Goal: Task Accomplishment & Management: Manage account settings

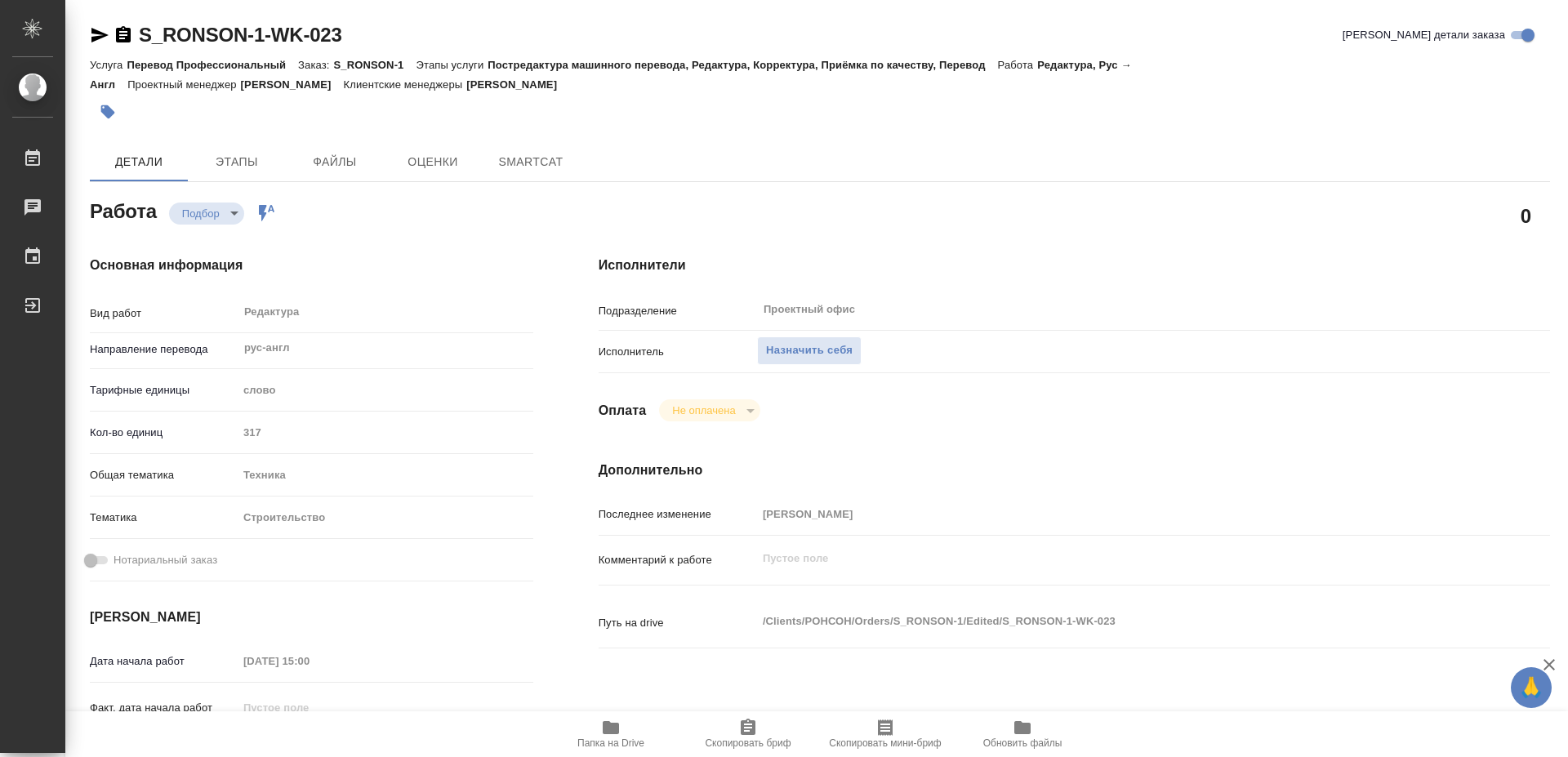
type textarea "x"
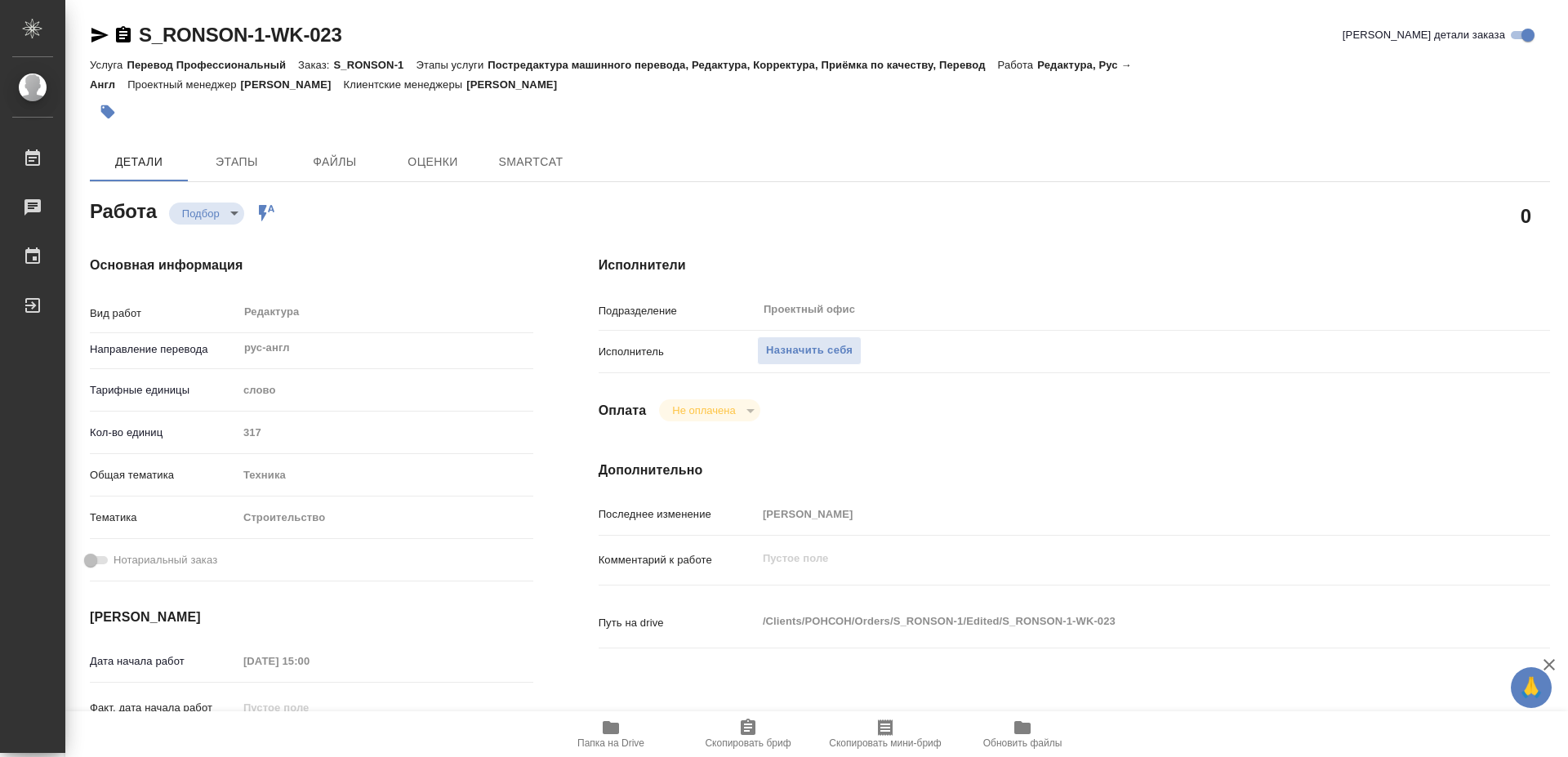
type textarea "x"
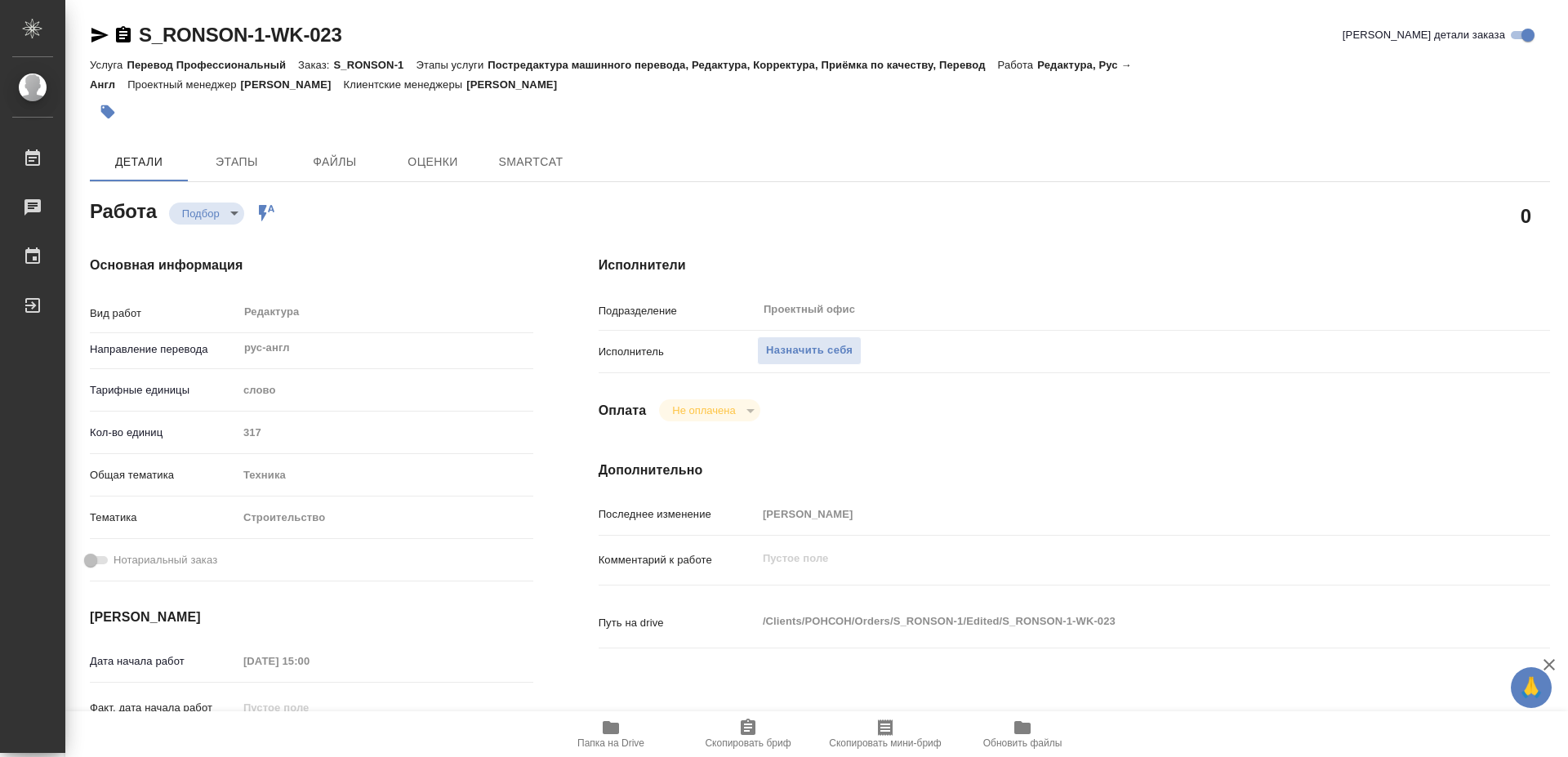
type textarea "x"
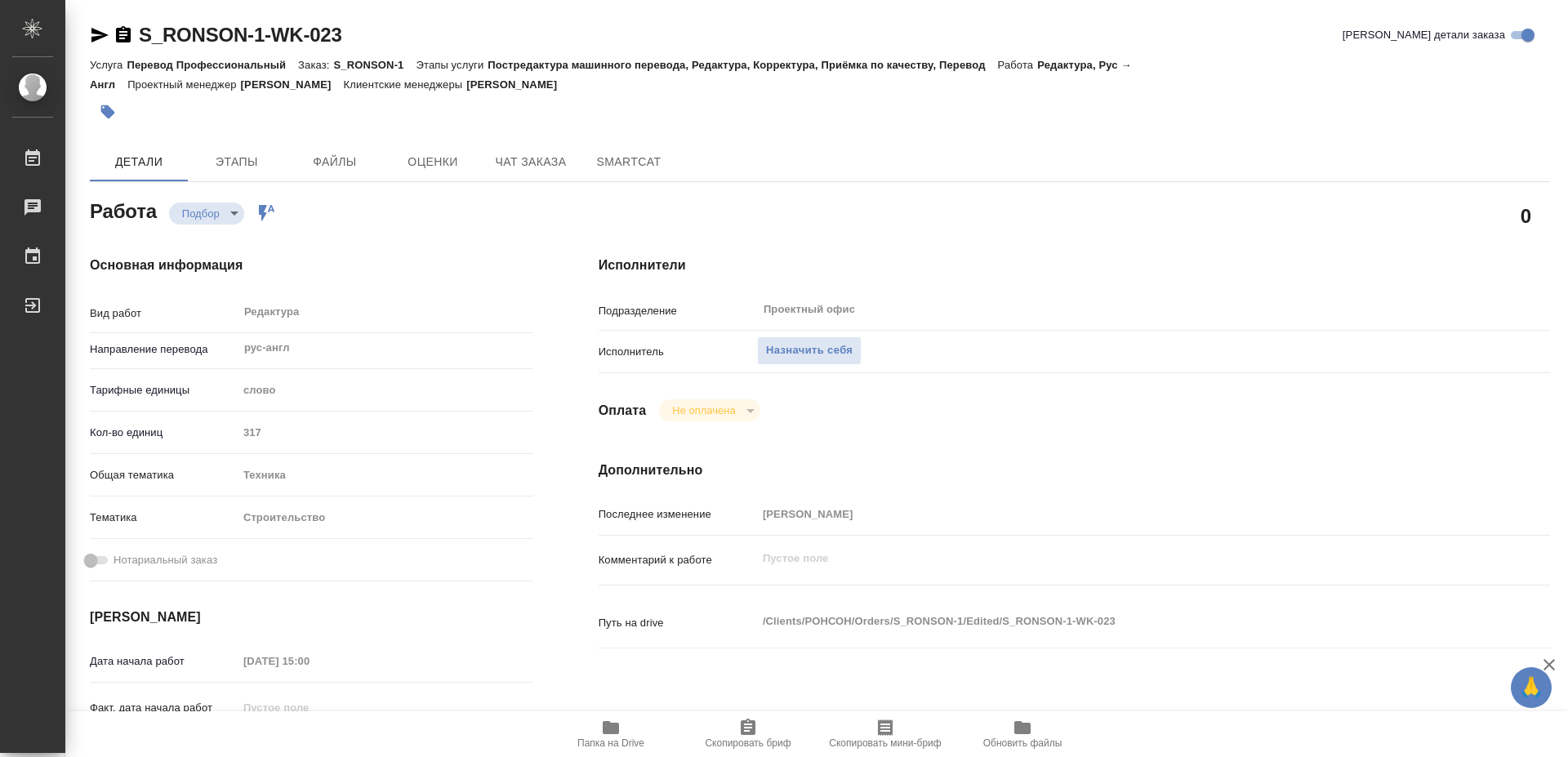
type textarea "x"
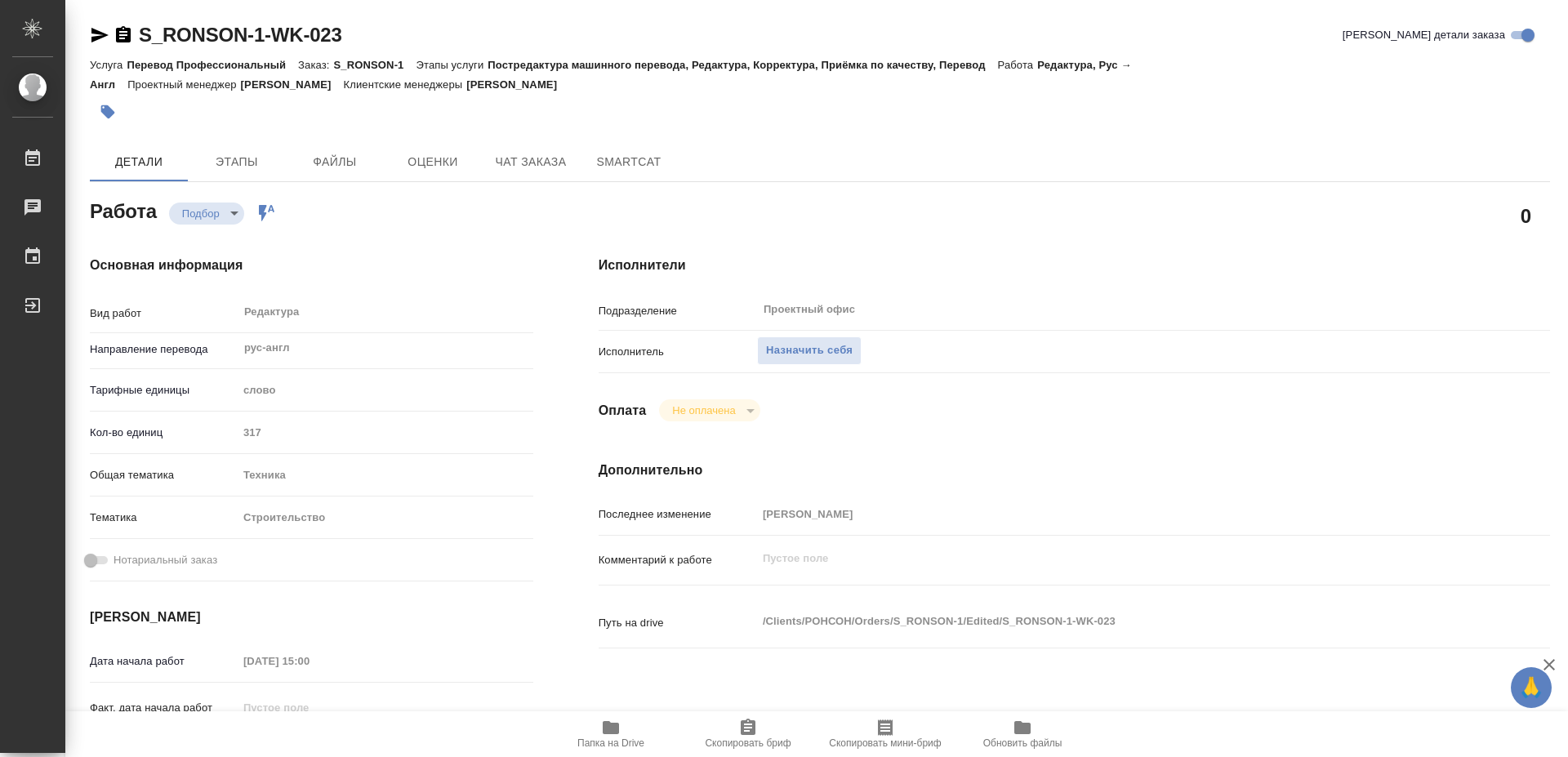
type textarea "x"
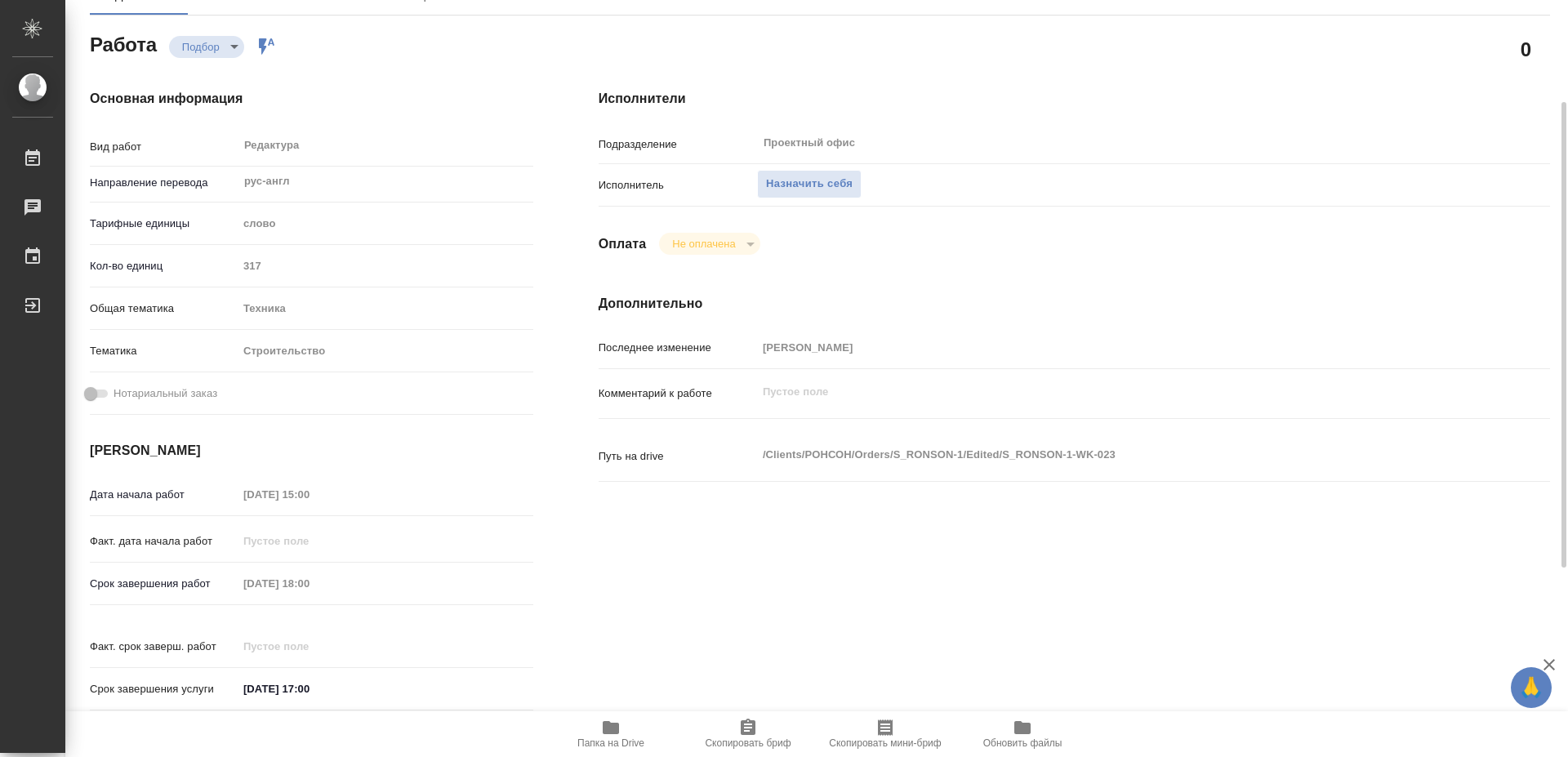
scroll to position [250, 0]
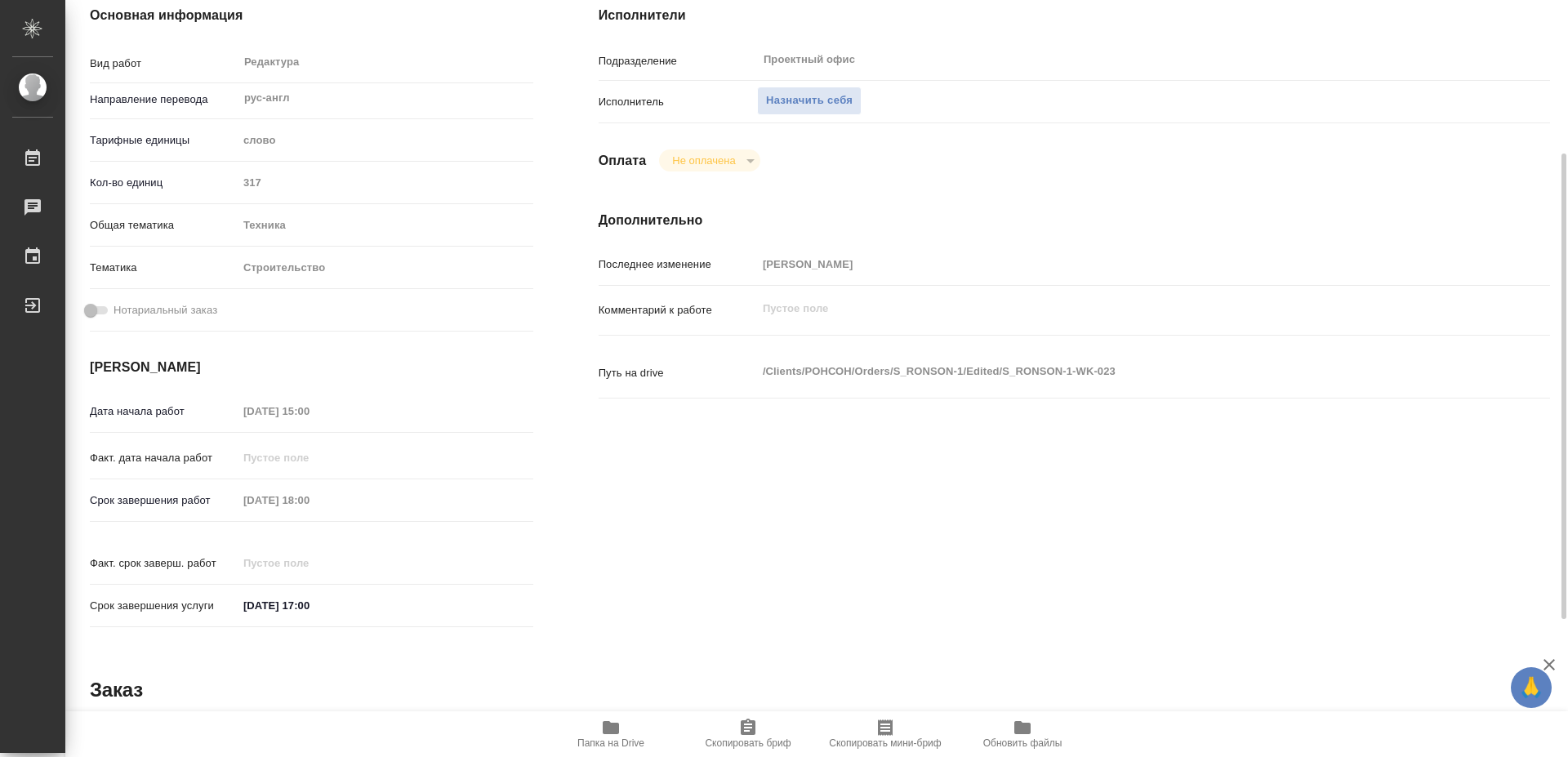
click at [607, 739] on span "Папка на Drive" at bounding box center [610, 743] width 67 height 11
click at [790, 91] on span "Назначить себя" at bounding box center [810, 101] width 87 height 19
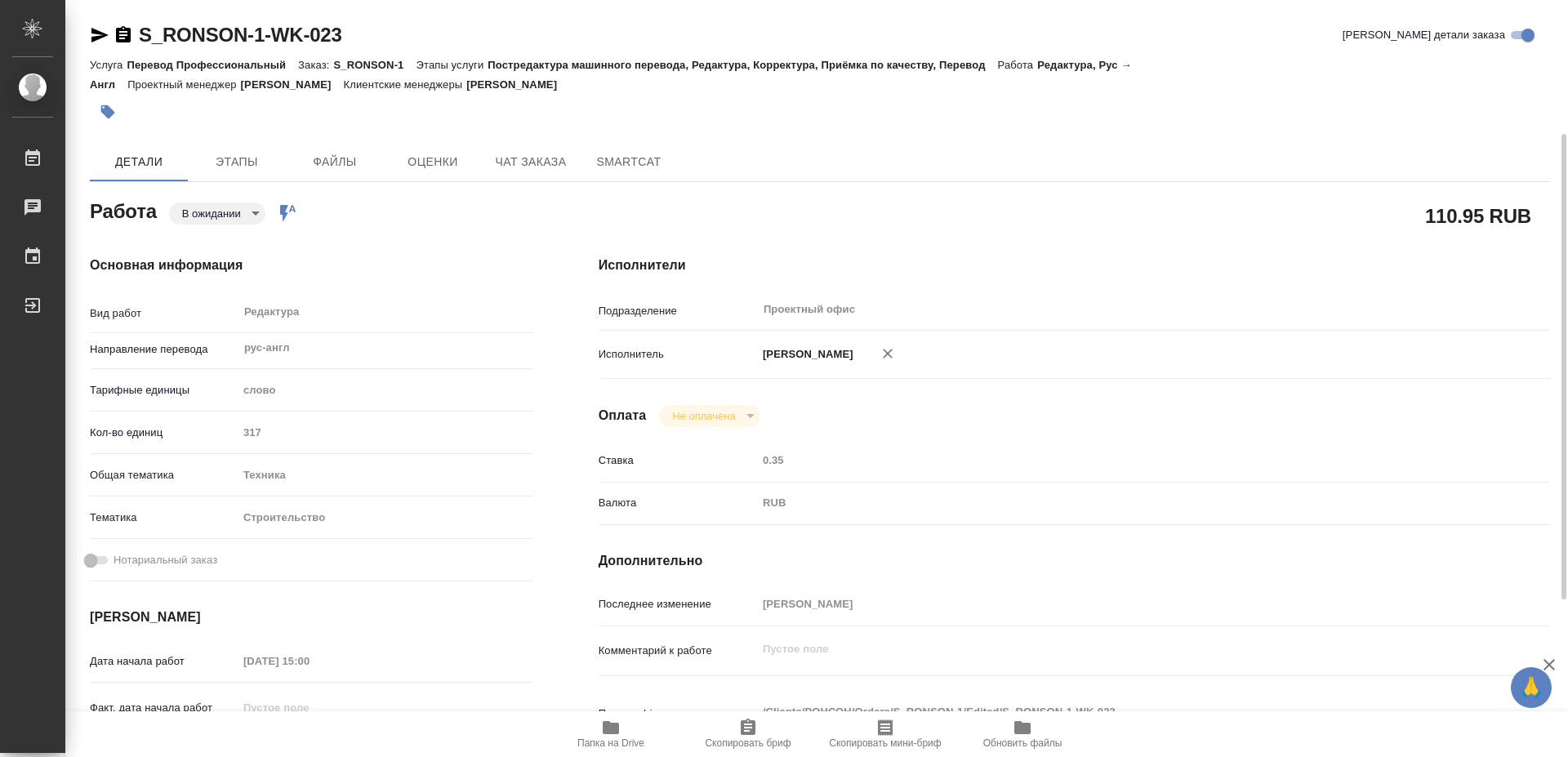
scroll to position [83, 0]
